Goal: Find contact information: Find contact information

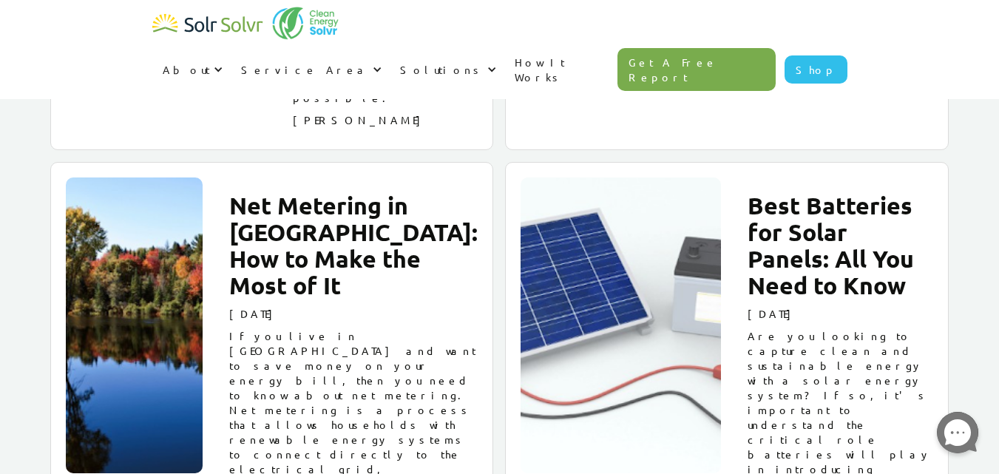
scroll to position [17699, 0]
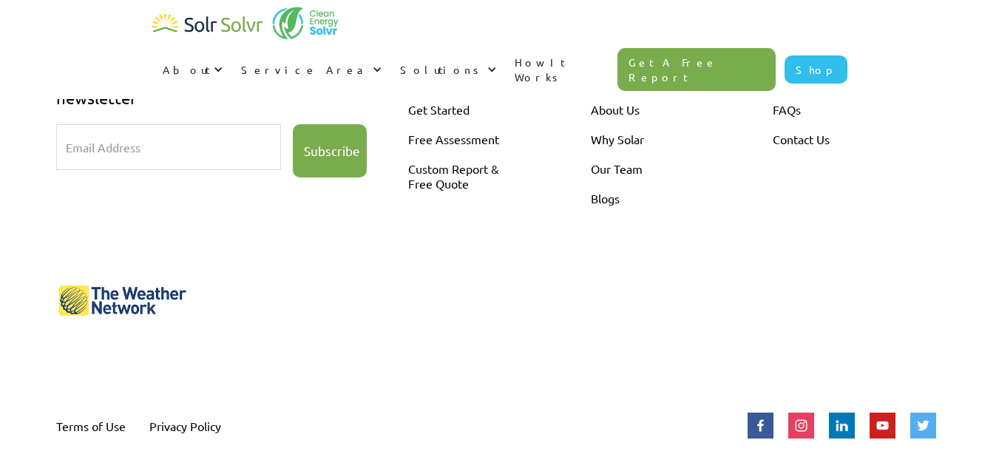
scroll to position [561, 0]
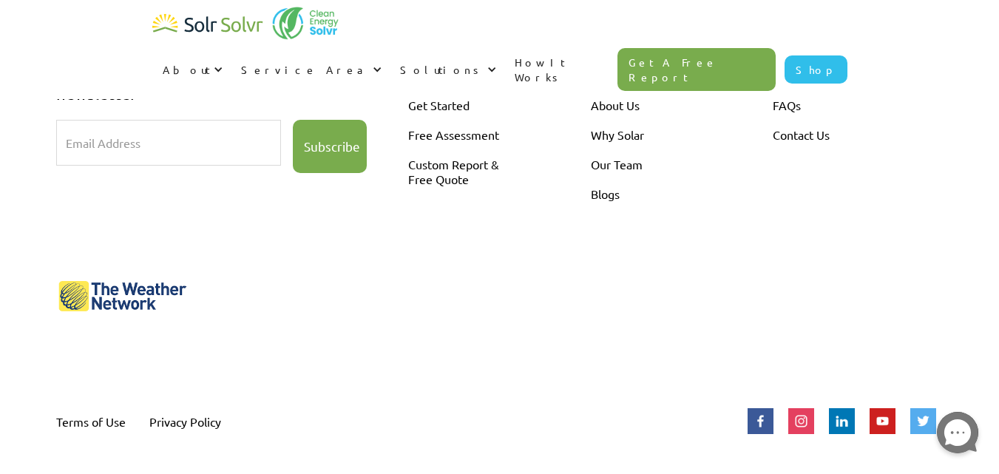
click at [836, 419] on img at bounding box center [842, 421] width 26 height 26
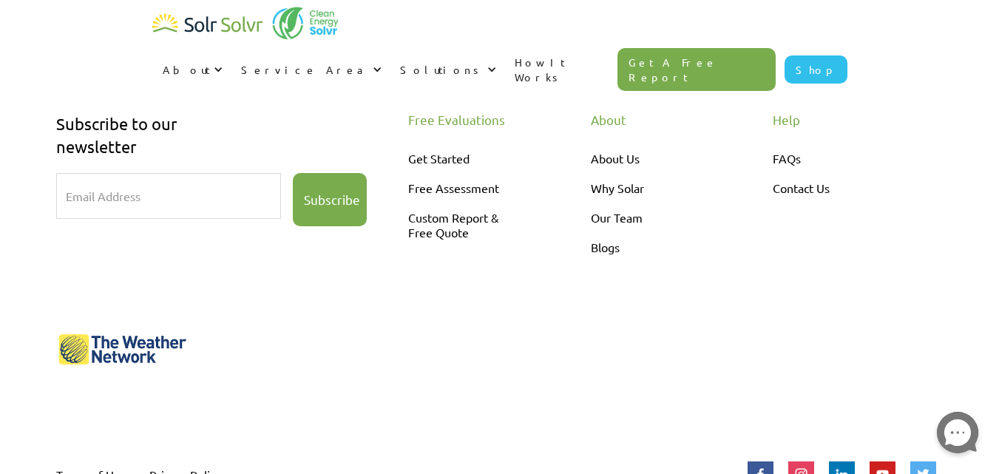
scroll to position [522, 0]
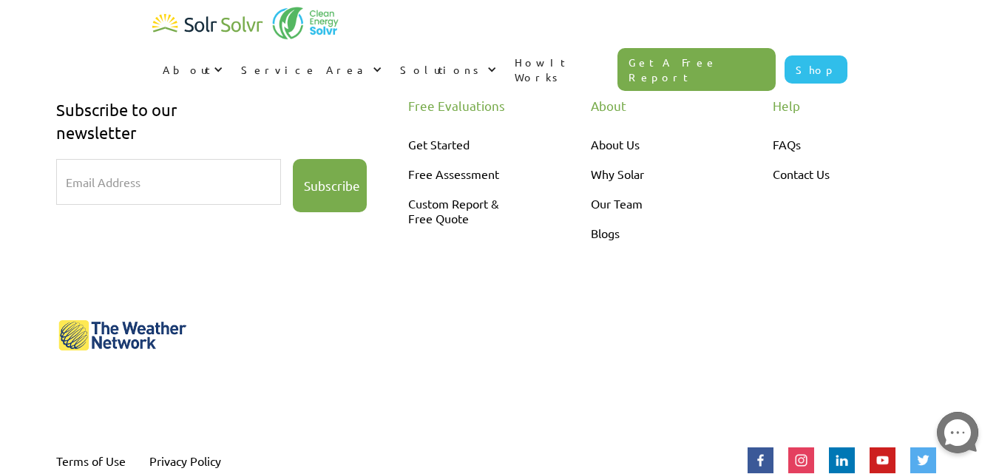
click at [844, 465] on img at bounding box center [842, 460] width 26 height 26
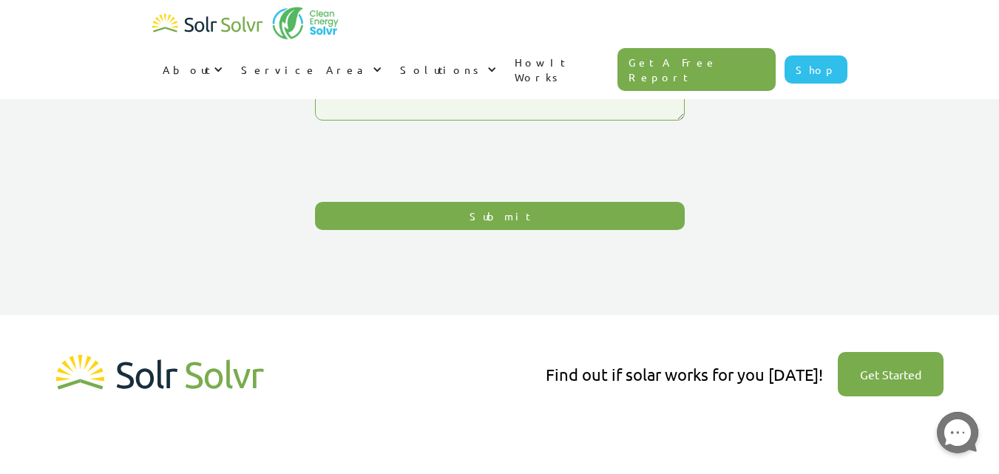
scroll to position [0, 0]
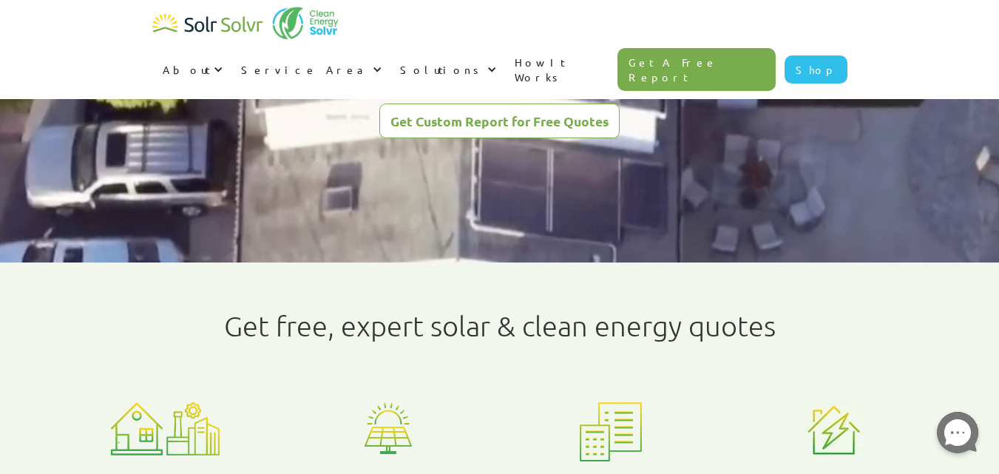
scroll to position [370, 0]
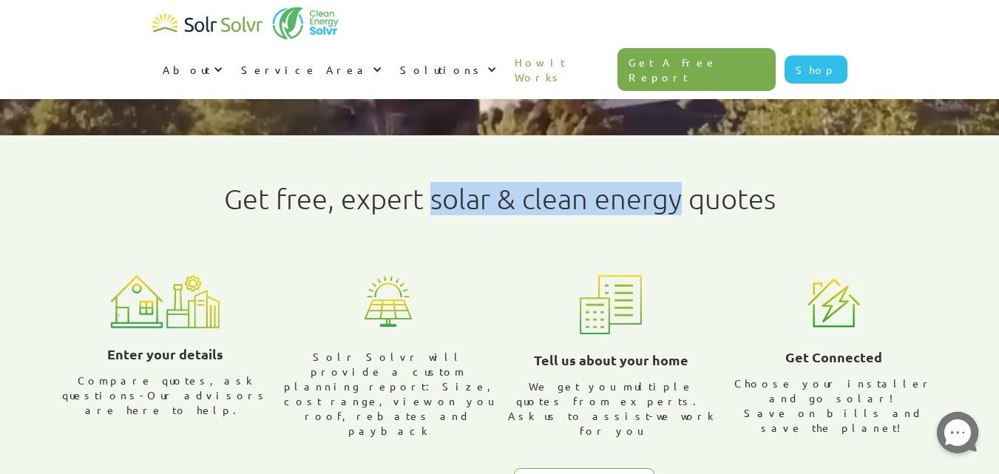
drag, startPoint x: 431, startPoint y: 203, endPoint x: 678, endPoint y: 211, distance: 247.1
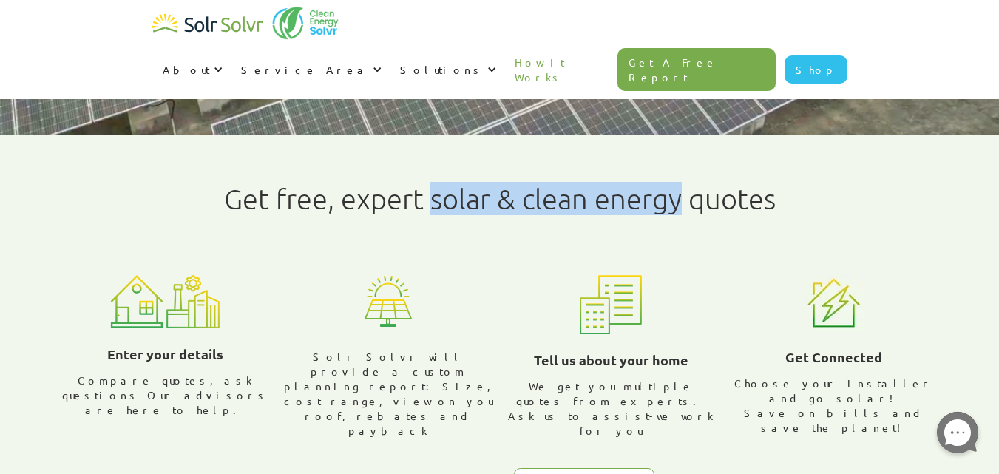
click at [678, 211] on h1 "Get free, expert solar & clean energy quotes" at bounding box center [500, 199] width 552 height 33
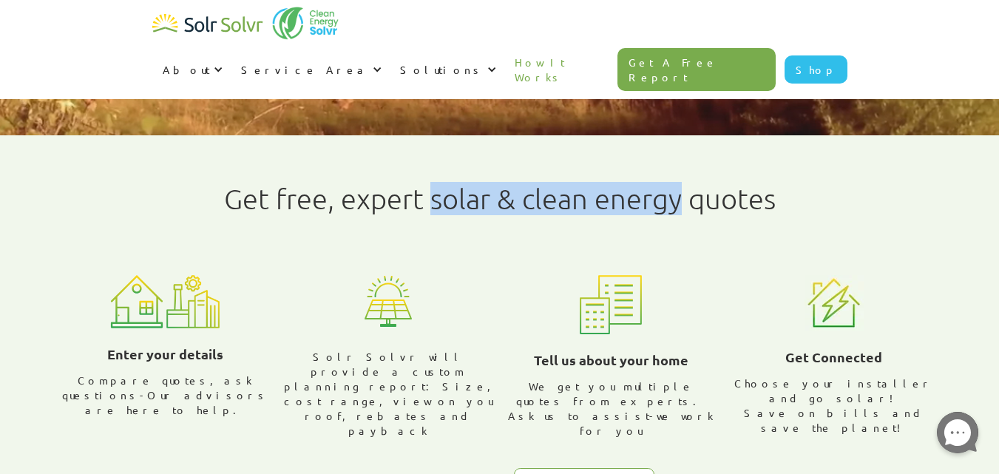
copy h1 "solar & clean energy"
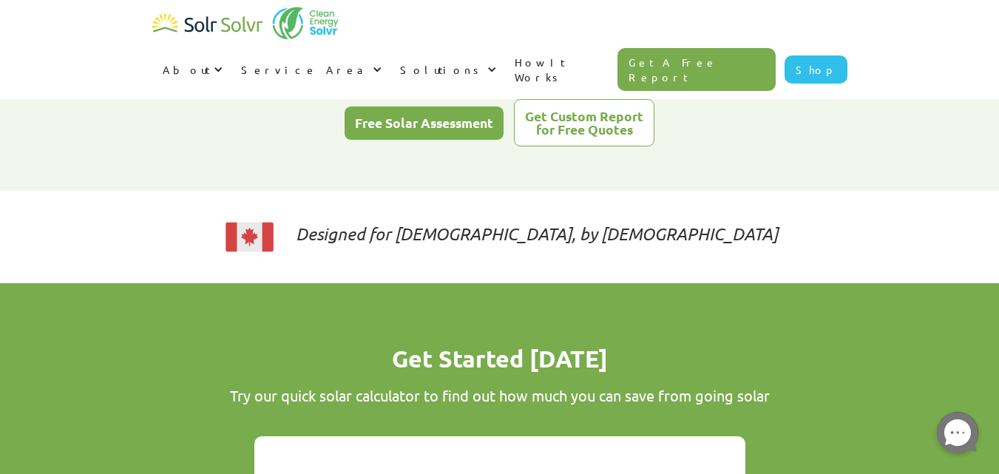
scroll to position [739, 0]
